Goal: Task Accomplishment & Management: Complete application form

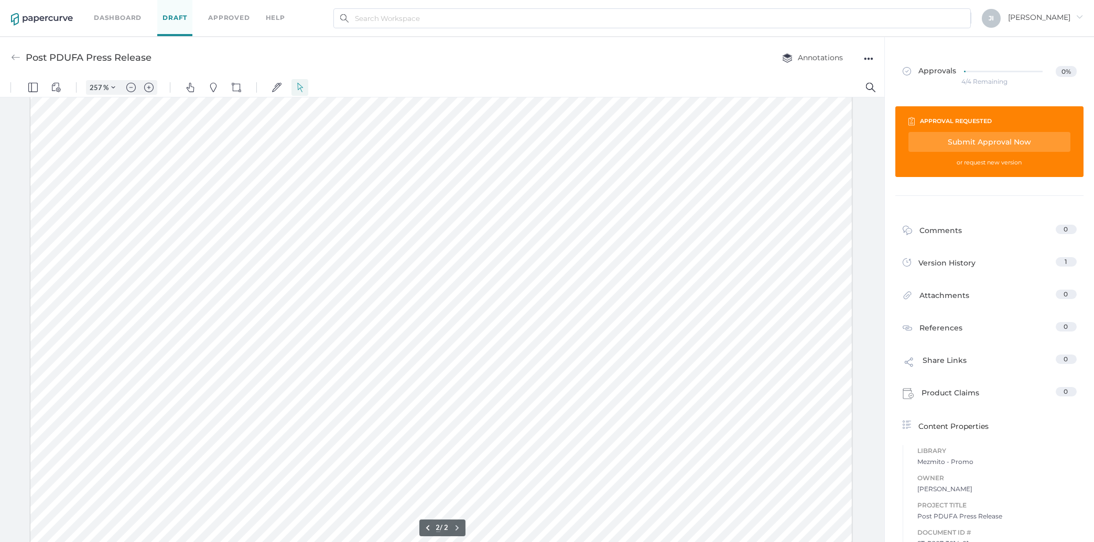
scroll to position [1278, 0]
type input "1"
click at [958, 223] on div "Comments 0" at bounding box center [989, 230] width 187 height 32
click at [932, 234] on div "Comments" at bounding box center [932, 233] width 60 height 16
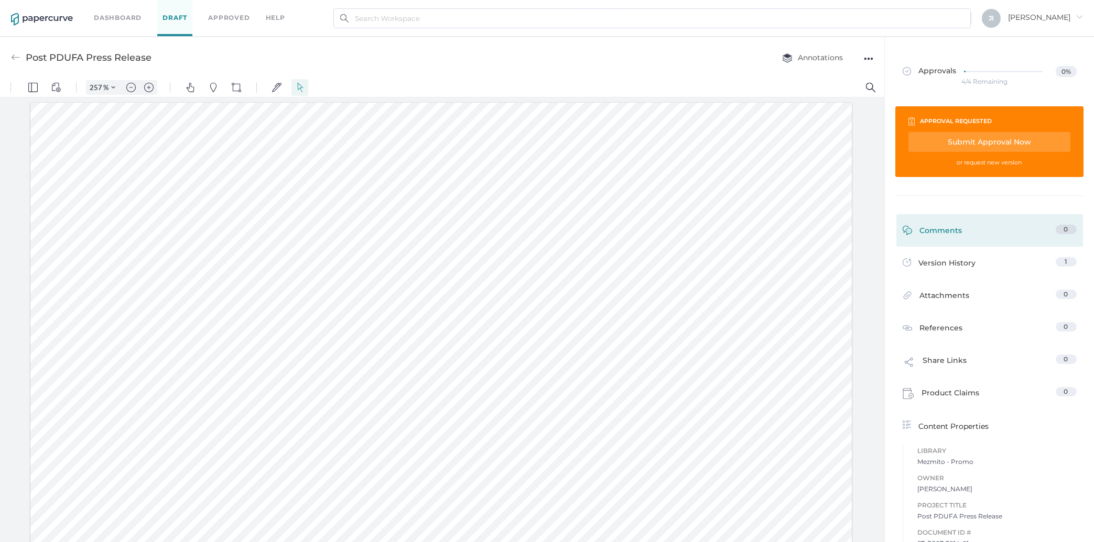
scroll to position [4, 0]
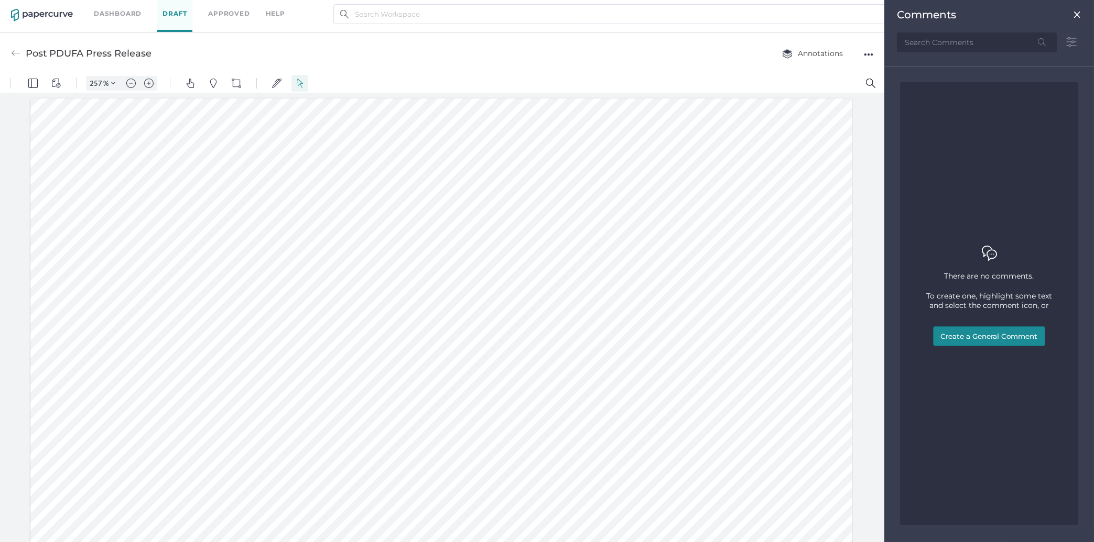
click at [967, 333] on button "Create a General Comment" at bounding box center [989, 336] width 112 height 20
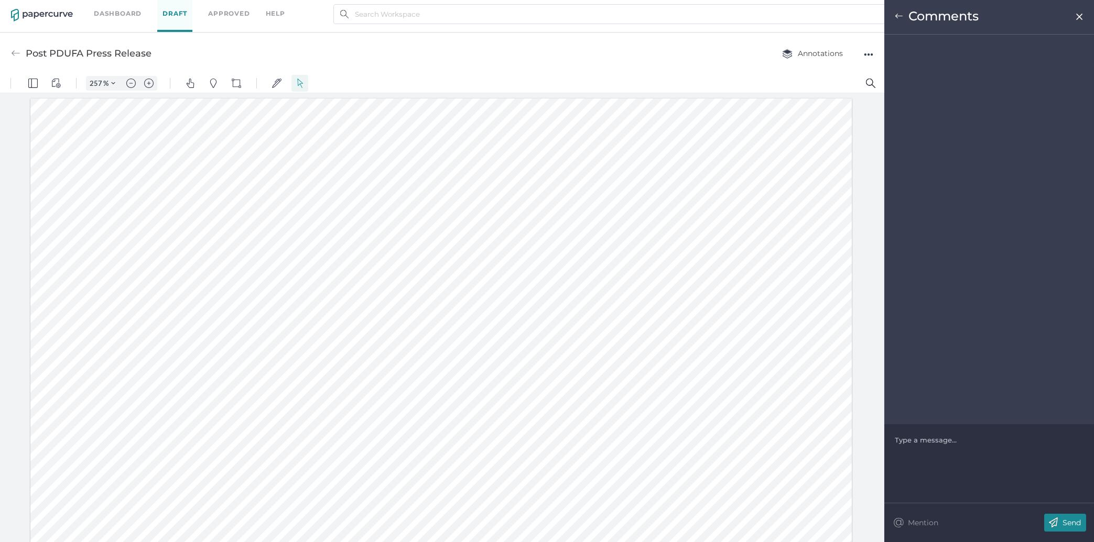
click at [948, 445] on div at bounding box center [989, 440] width 188 height 10
click at [963, 440] on span "Use of Company vs company"" at bounding box center [947, 440] width 104 height 8
click at [952, 441] on span "Use of Company vs "company"" at bounding box center [948, 440] width 107 height 8
click at [917, 440] on span "Use of Company" vs "company"" at bounding box center [950, 440] width 110 height 8
click at [1062, 521] on img at bounding box center [1053, 523] width 18 height 18
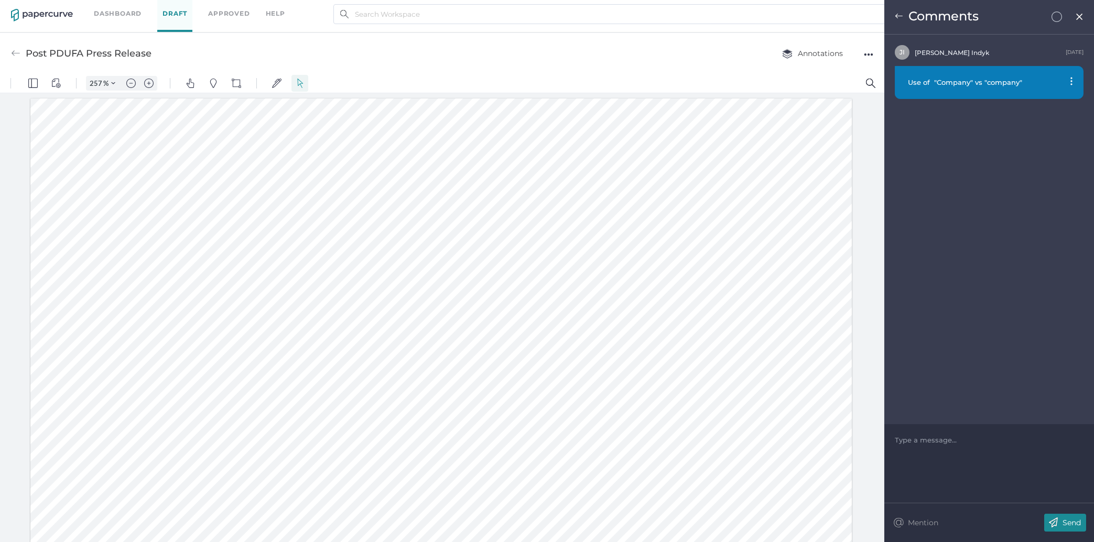
click at [898, 15] on img at bounding box center [899, 16] width 8 height 8
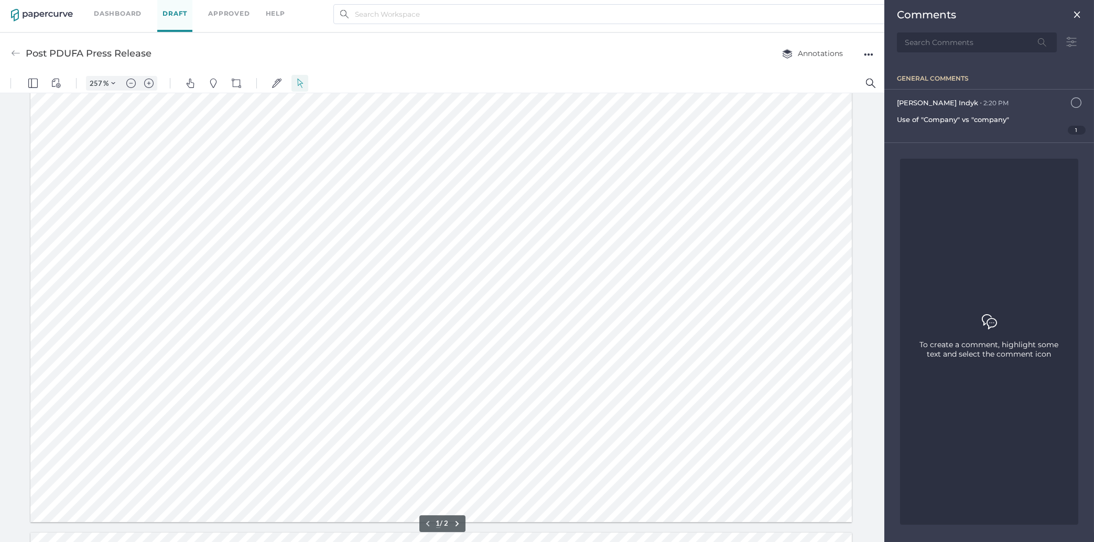
type input "2"
click at [1071, 14] on div "Comments" at bounding box center [989, 14] width 184 height 13
click at [1080, 15] on img at bounding box center [1077, 14] width 8 height 8
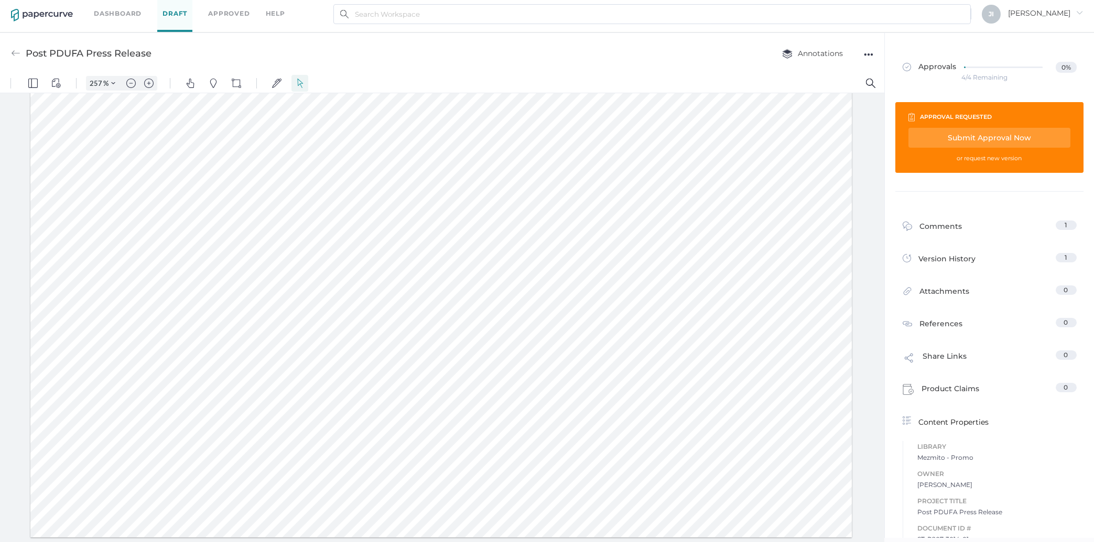
scroll to position [0, 0]
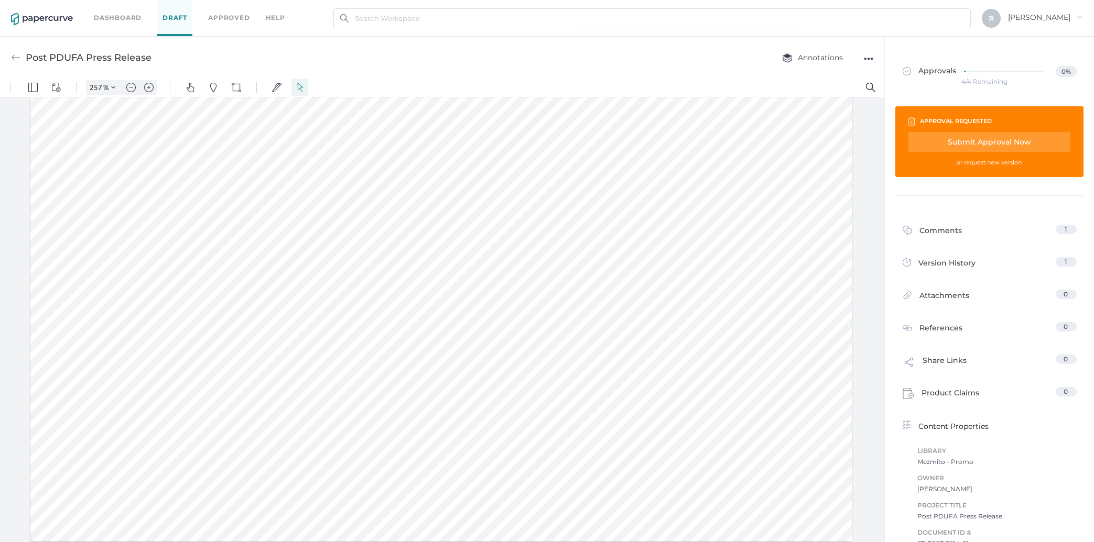
click at [986, 145] on div "Submit Approval Now" at bounding box center [989, 142] width 162 height 20
type input "jindyk@lifesciencelegal.com"
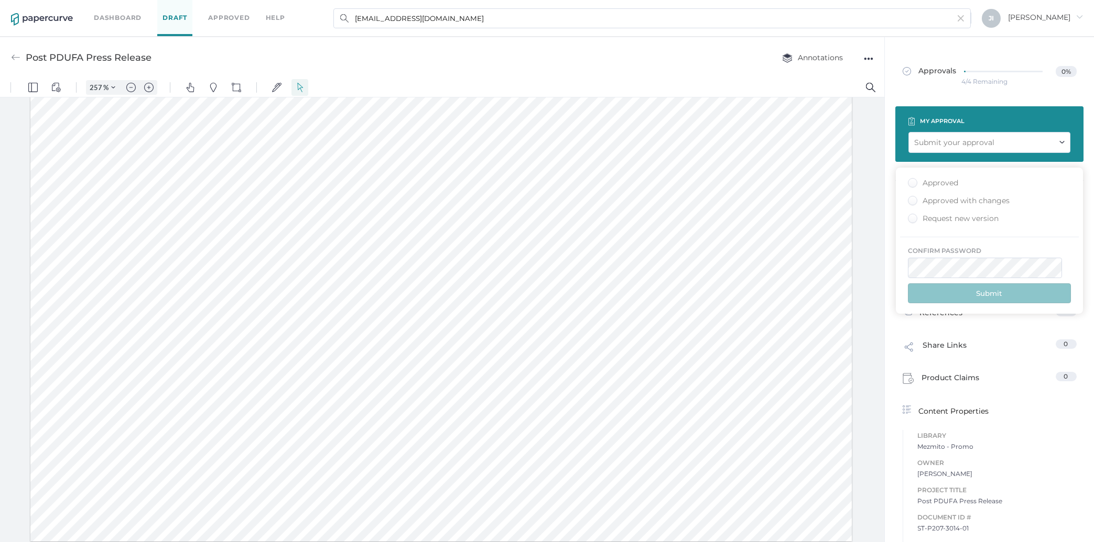
click at [952, 200] on div "Approved with changes" at bounding box center [959, 201] width 102 height 10
click at [910, 198] on input "Approved with changes" at bounding box center [910, 198] width 0 height 0
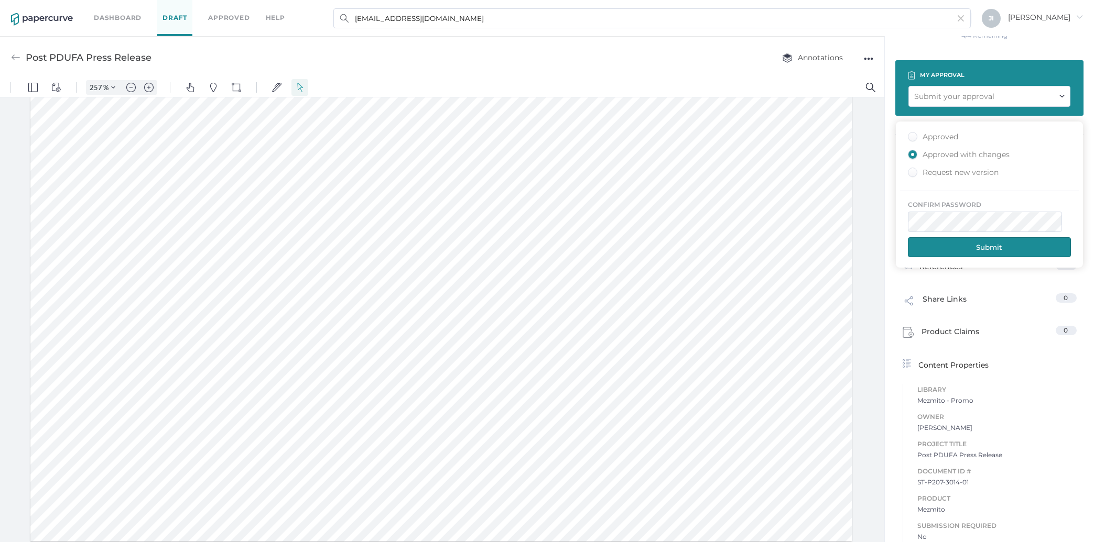
scroll to position [63, 0]
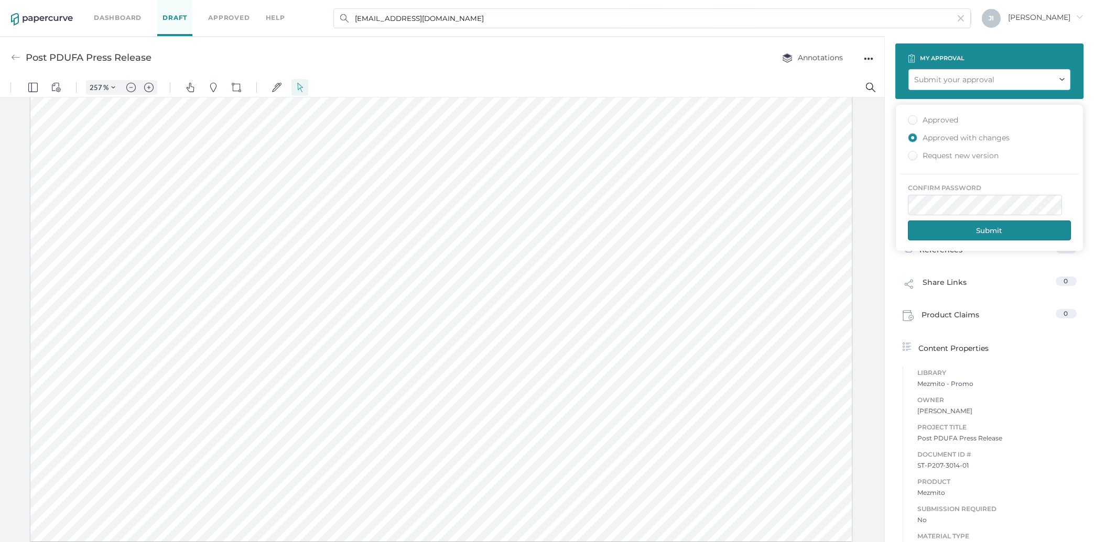
click at [992, 228] on button "Submit" at bounding box center [989, 231] width 163 height 20
